Goal: Transaction & Acquisition: Book appointment/travel/reservation

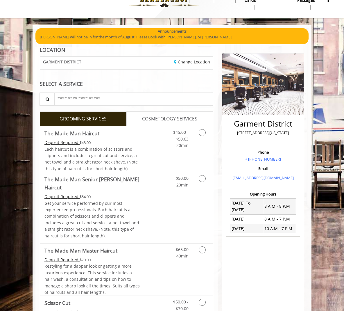
scroll to position [19, 0]
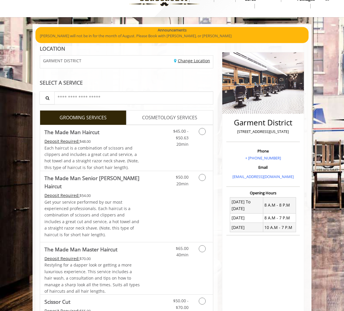
click at [189, 62] on link "Change Location" at bounding box center [192, 61] width 36 height 6
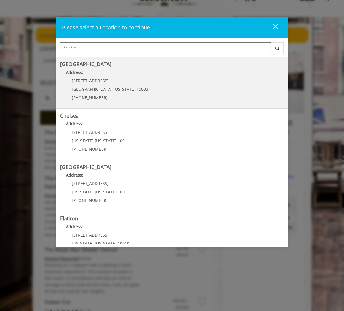
scroll to position [70, 0]
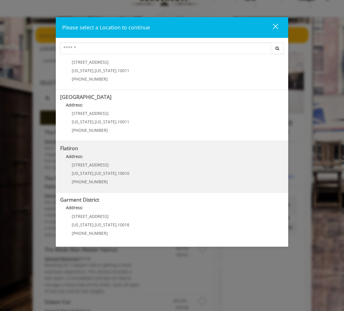
click at [95, 175] on span "New York" at bounding box center [106, 173] width 22 height 6
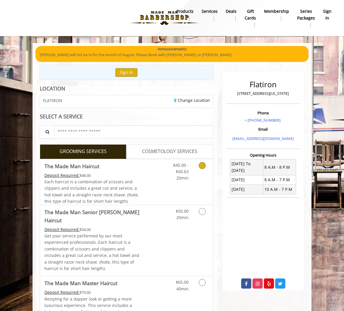
click at [175, 162] on link "$45.00 - $50.63 20min" at bounding box center [179, 170] width 19 height 22
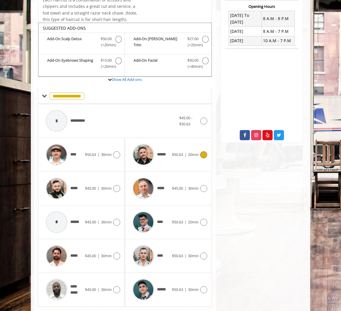
scroll to position [164, 0]
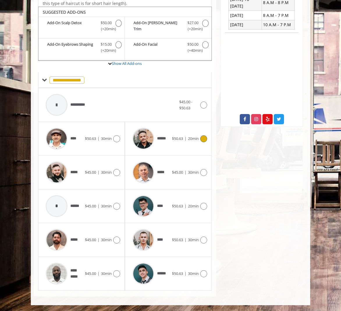
click at [185, 146] on div "****** $50.63 | 20min" at bounding box center [167, 139] width 77 height 28
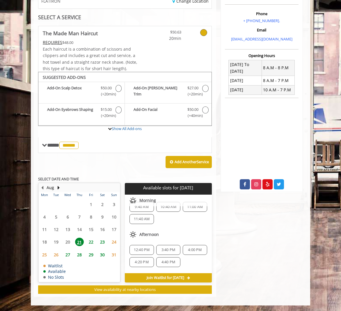
scroll to position [6, 0]
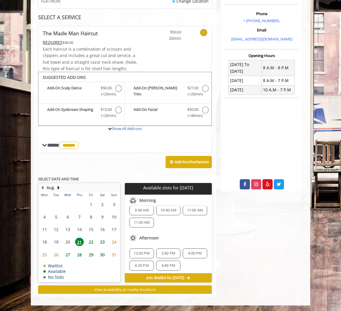
click at [166, 252] on span "3:40 PM" at bounding box center [168, 253] width 14 height 5
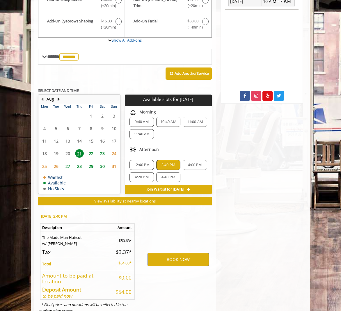
scroll to position [207, 0]
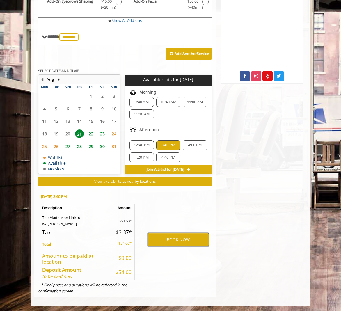
click at [190, 240] on button "BOOK NOW" at bounding box center [178, 239] width 61 height 13
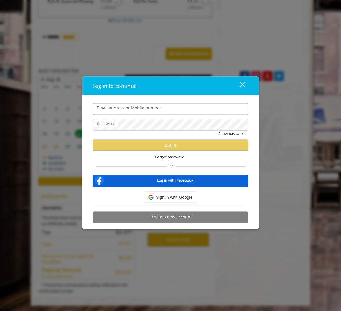
scroll to position [202, 0]
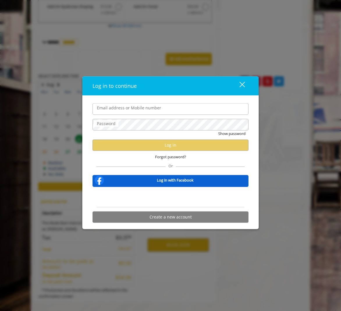
type input "**********"
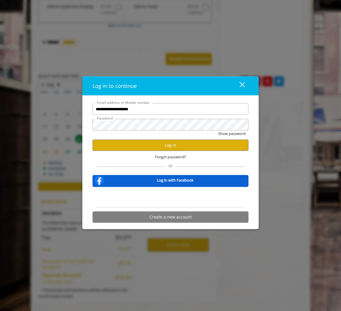
scroll to position [0, 0]
click at [152, 143] on button "Log in" at bounding box center [171, 144] width 156 height 11
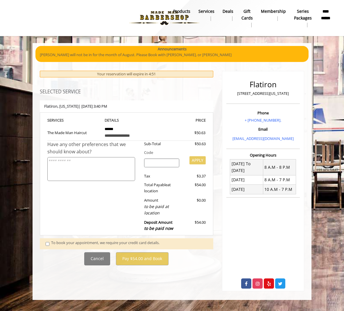
click at [50, 245] on span at bounding box center [48, 244] width 14 height 8
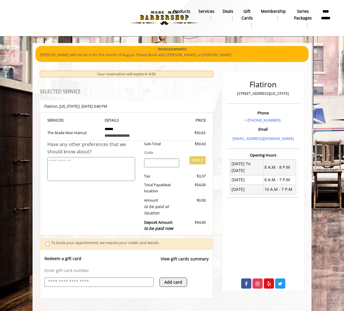
scroll to position [98, 0]
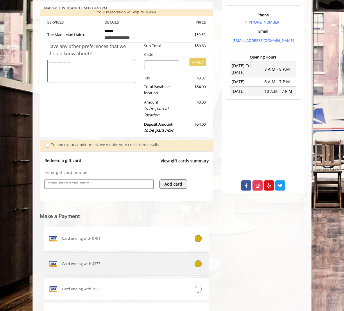
click at [114, 268] on div "Card ending with 4377" at bounding box center [112, 263] width 137 height 9
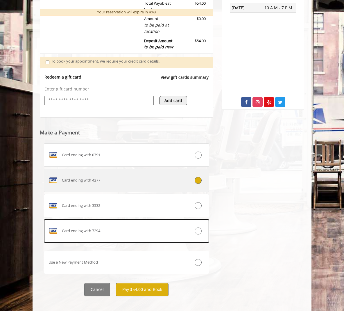
scroll to position [0, 0]
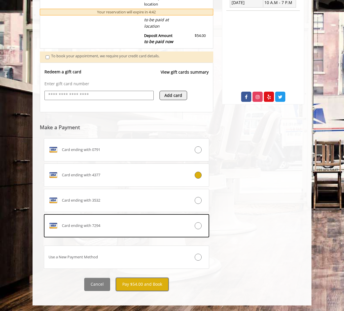
click at [141, 280] on button "Pay $54.00 and Book" at bounding box center [142, 284] width 53 height 13
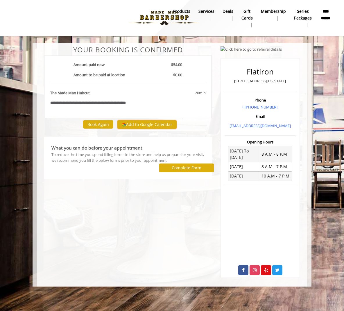
click at [137, 126] on button "Add to Google Calendar" at bounding box center [147, 124] width 59 height 9
